Goal: Task Accomplishment & Management: Complete application form

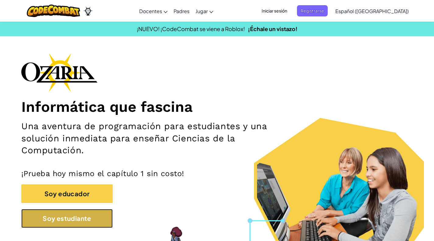
click at [76, 224] on button "Soy estudiante" at bounding box center [66, 218] width 91 height 19
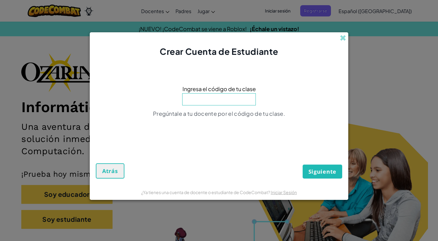
click at [341, 33] on div "Crear Cuenta de Estudiante" at bounding box center [219, 44] width 259 height 25
click at [341, 37] on span at bounding box center [343, 38] width 6 height 6
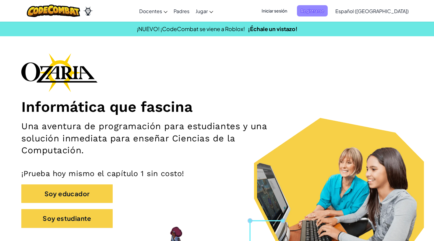
click at [324, 6] on span "Registrarse" at bounding box center [312, 10] width 31 height 11
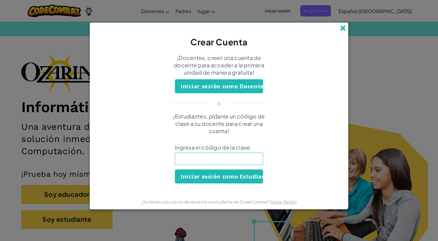
click at [342, 29] on span at bounding box center [343, 28] width 6 height 6
